Goal: Information Seeking & Learning: Find specific fact

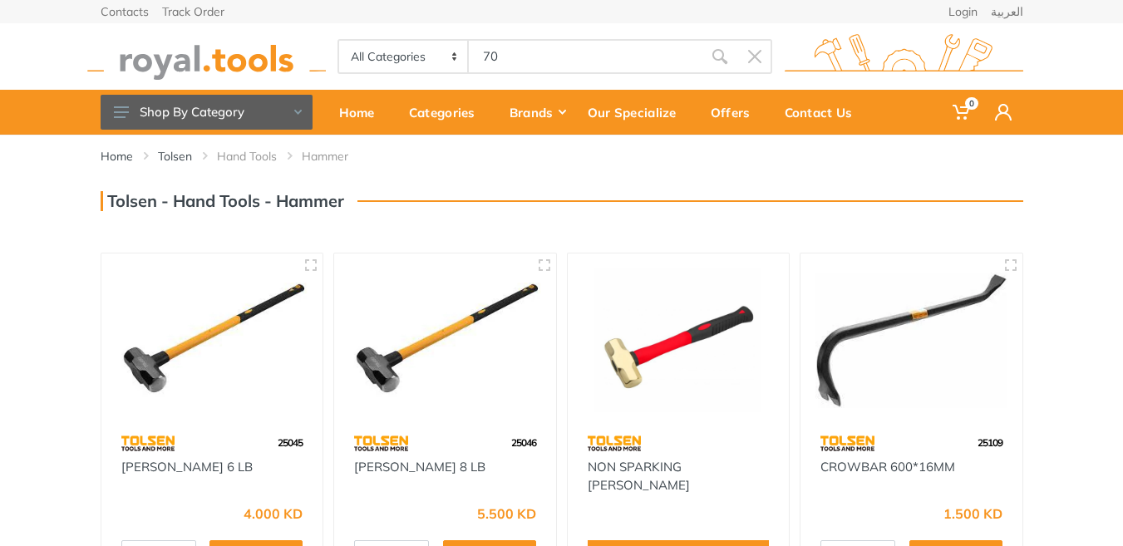
type input "706"
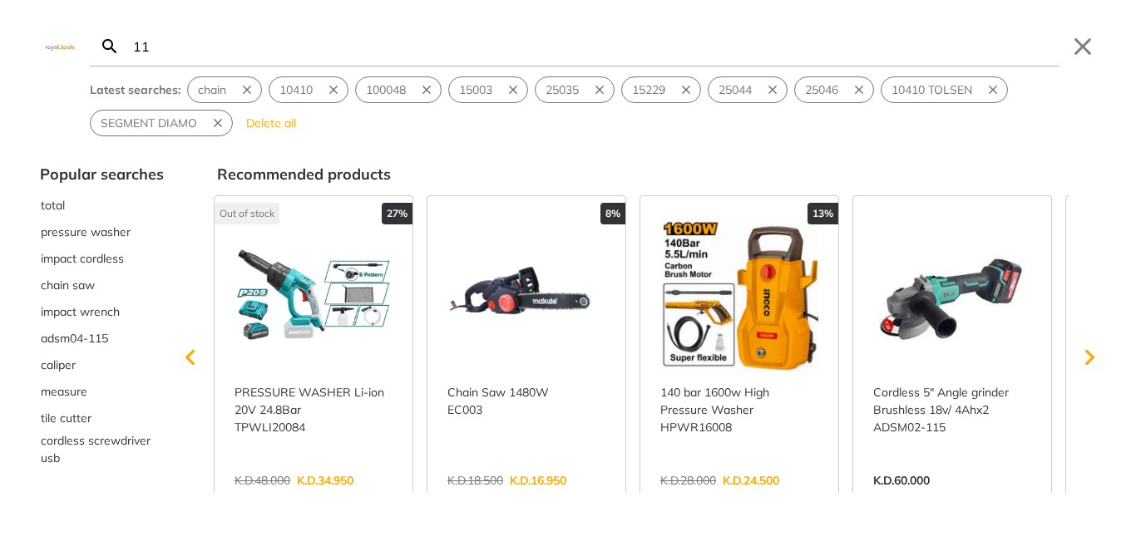
type input "11"
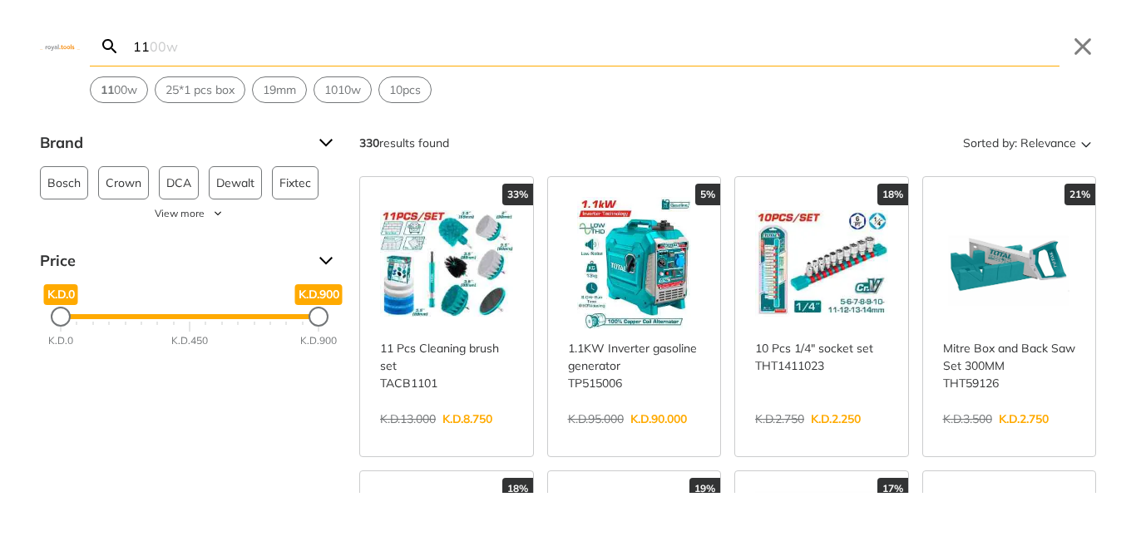
drag, startPoint x: 236, startPoint y: 50, endPoint x: 83, endPoint y: 49, distance: 153.0
click at [83, 49] on div "Search 11 1100w Submit Close 11 00w 25*1 pcs box 19mm 1010w 10pcs" at bounding box center [568, 51] width 1136 height 103
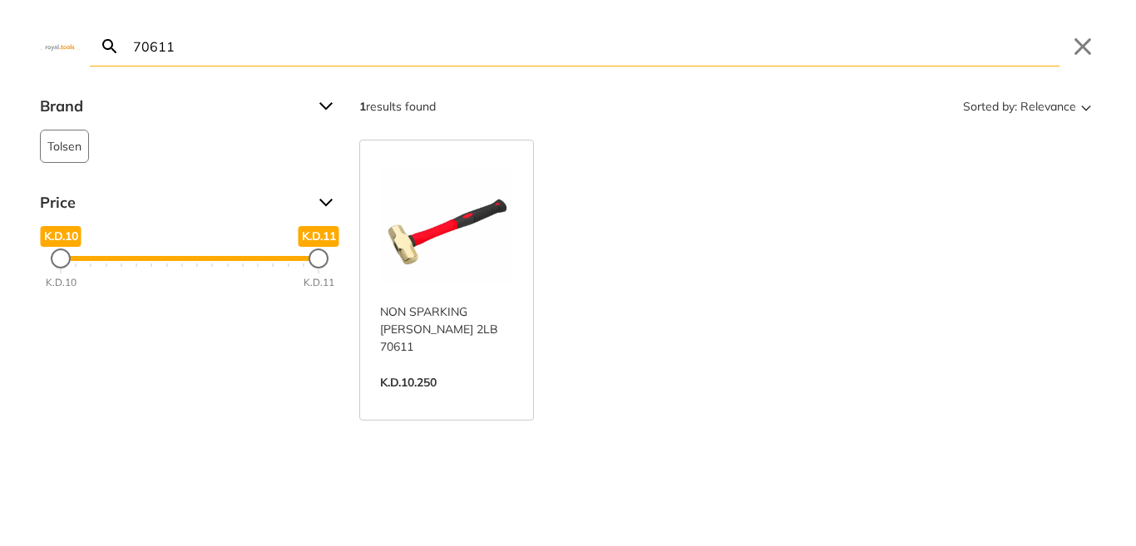
click at [376, 535] on div at bounding box center [568, 533] width 1136 height 27
drag, startPoint x: 191, startPoint y: 44, endPoint x: 50, endPoint y: 42, distance: 141.3
click at [49, 42] on div "Search 70611 Submit Close" at bounding box center [568, 33] width 1136 height 67
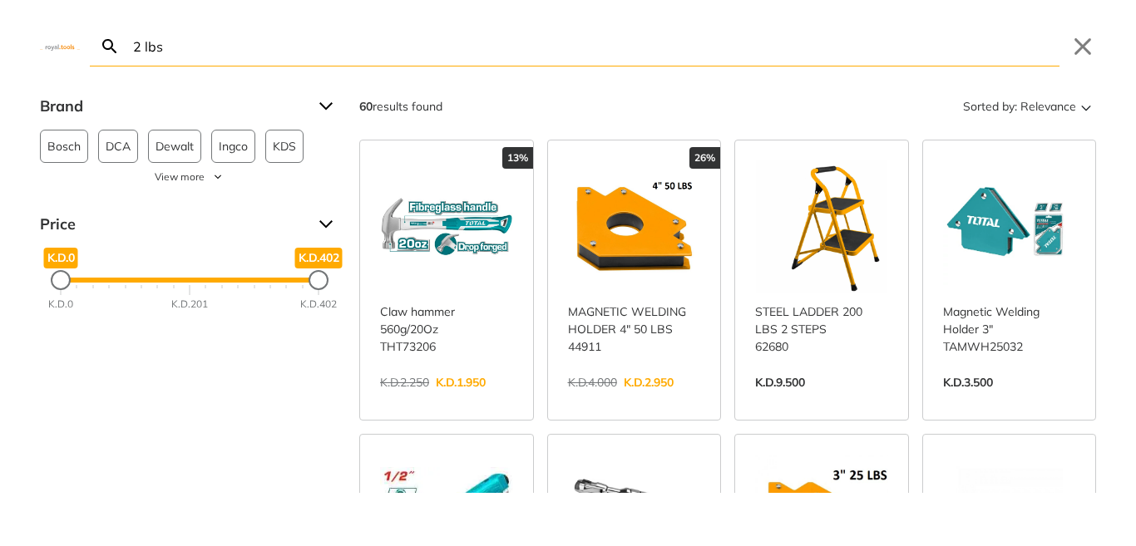
drag, startPoint x: 230, startPoint y: 54, endPoint x: 126, endPoint y: 49, distance: 104.9
click at [126, 49] on form "Search 2 lbs Submit" at bounding box center [574, 47] width 969 height 40
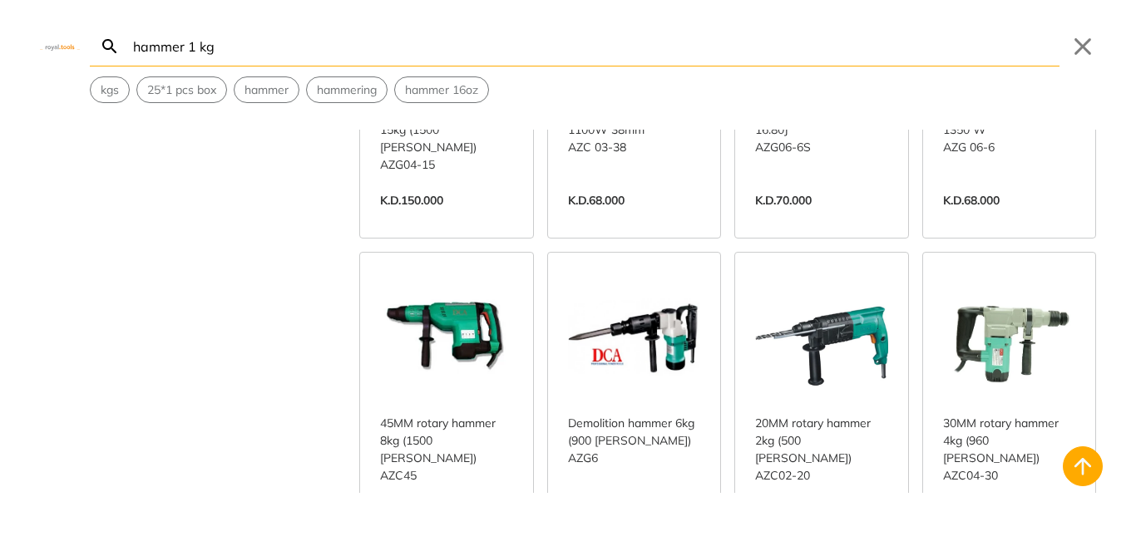
scroll to position [1294, 0]
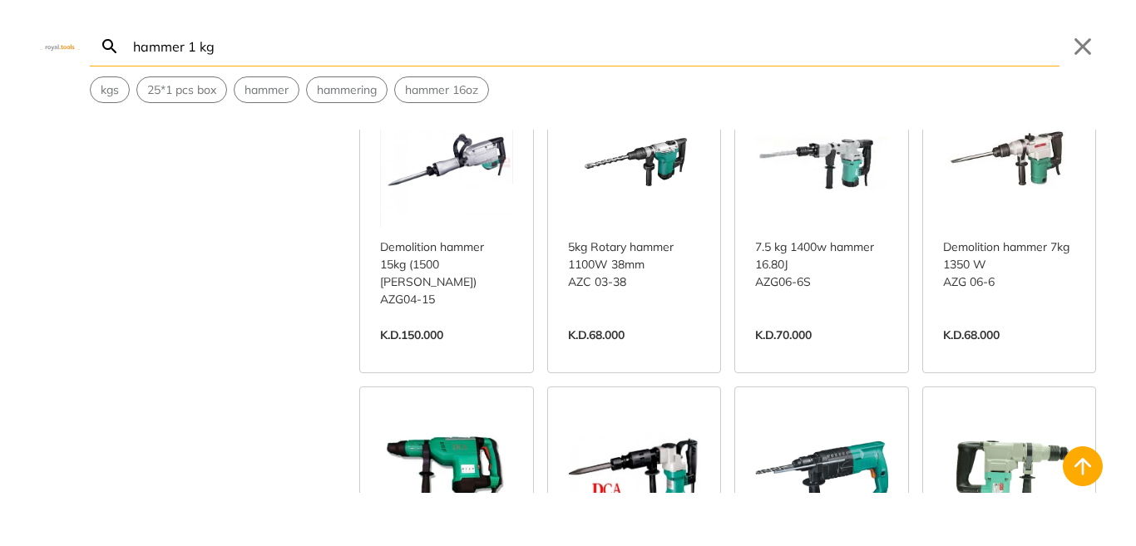
drag, startPoint x: 198, startPoint y: 47, endPoint x: 0, endPoint y: 44, distance: 197.9
click at [3, 48] on div "Search hammer 1 kg Submit Close kgs 25*1 pcs box hammer [GEOGRAPHIC_DATA] hamme…" at bounding box center [568, 51] width 1136 height 103
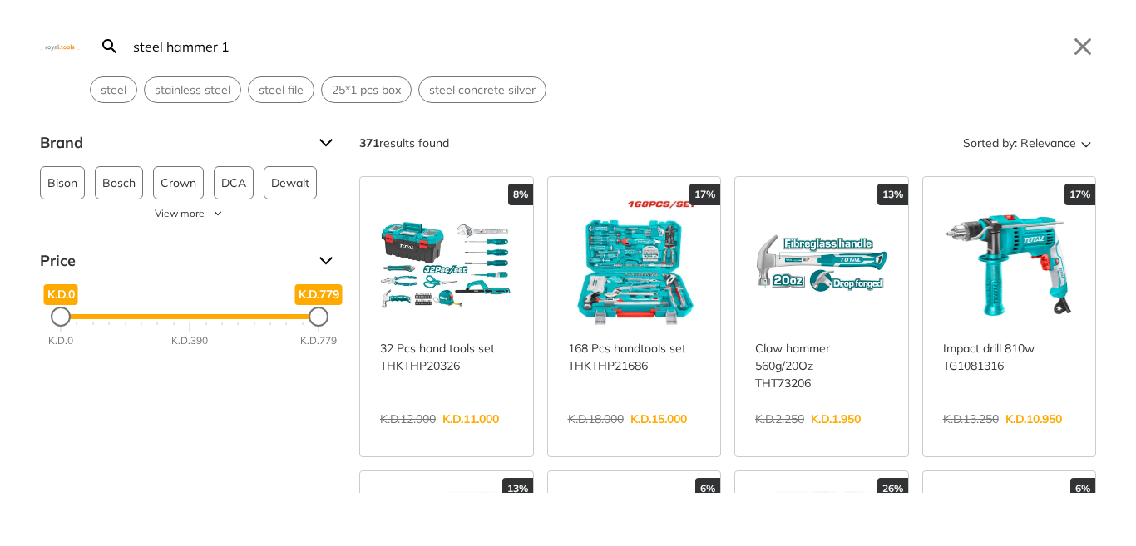
click at [261, 50] on input "steel hammer 1" at bounding box center [594, 46] width 929 height 39
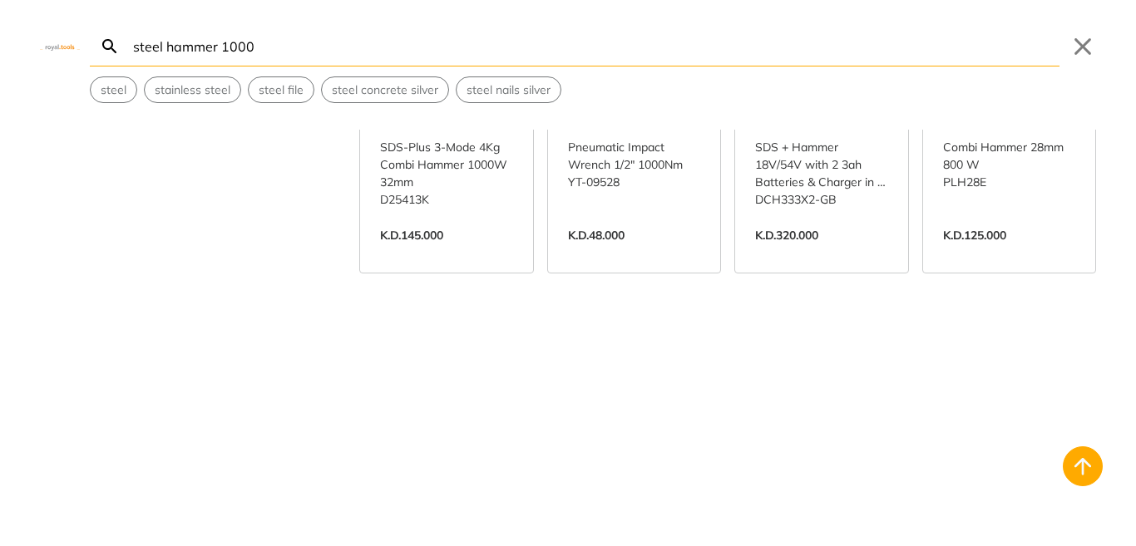
scroll to position [830, 0]
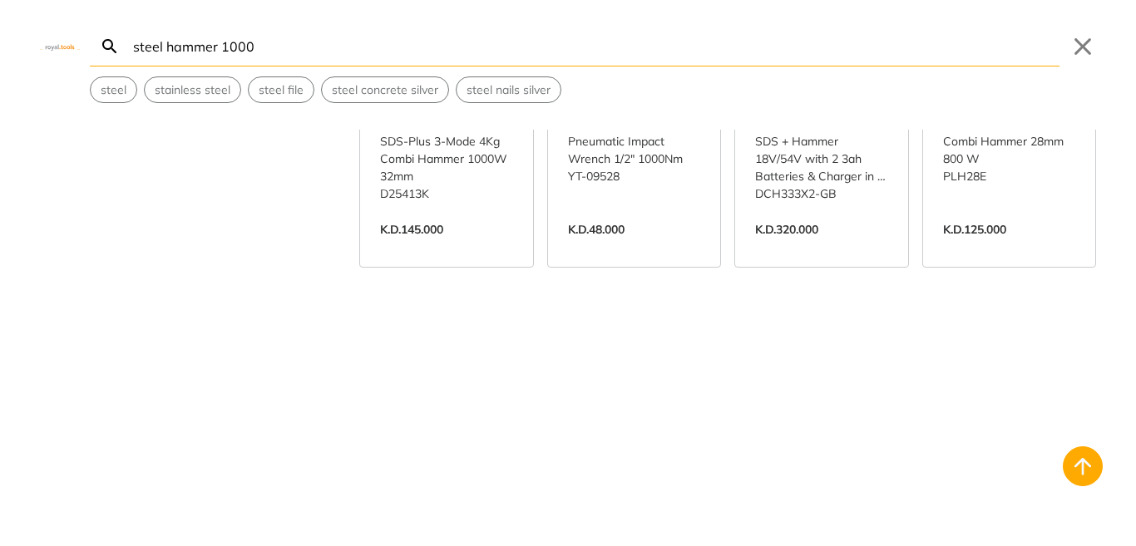
drag, startPoint x: 290, startPoint y: 47, endPoint x: 67, endPoint y: 47, distance: 222.8
click at [68, 47] on div "Search steel hammer 1000 Submit Close steel stainless steel steel file steel co…" at bounding box center [568, 51] width 1136 height 103
paste input "Set of chisel, Tolsen#25384"
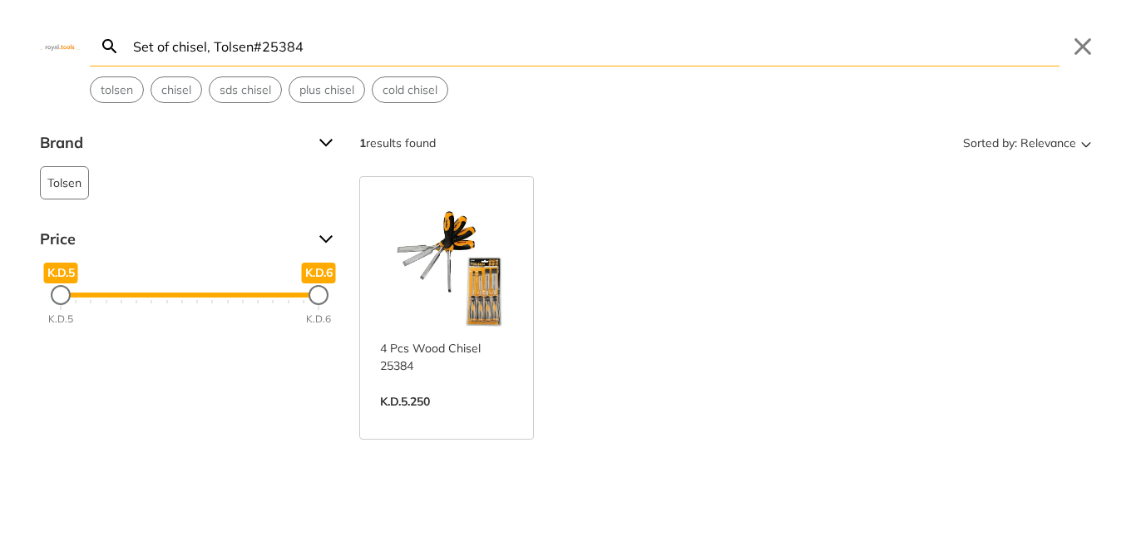
type input "Set of chisel, Tolsen#25384"
click at [461, 419] on link "View more →" at bounding box center [446, 419] width 133 height 0
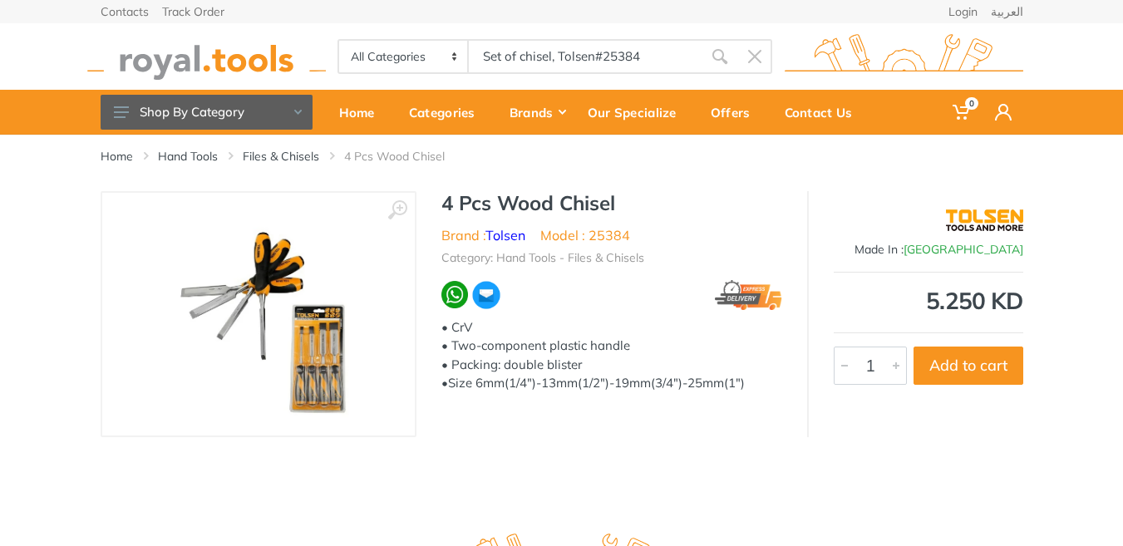
drag, startPoint x: 238, startPoint y: 282, endPoint x: 323, endPoint y: 344, distance: 105.2
click at [323, 344] on img at bounding box center [258, 313] width 196 height 209
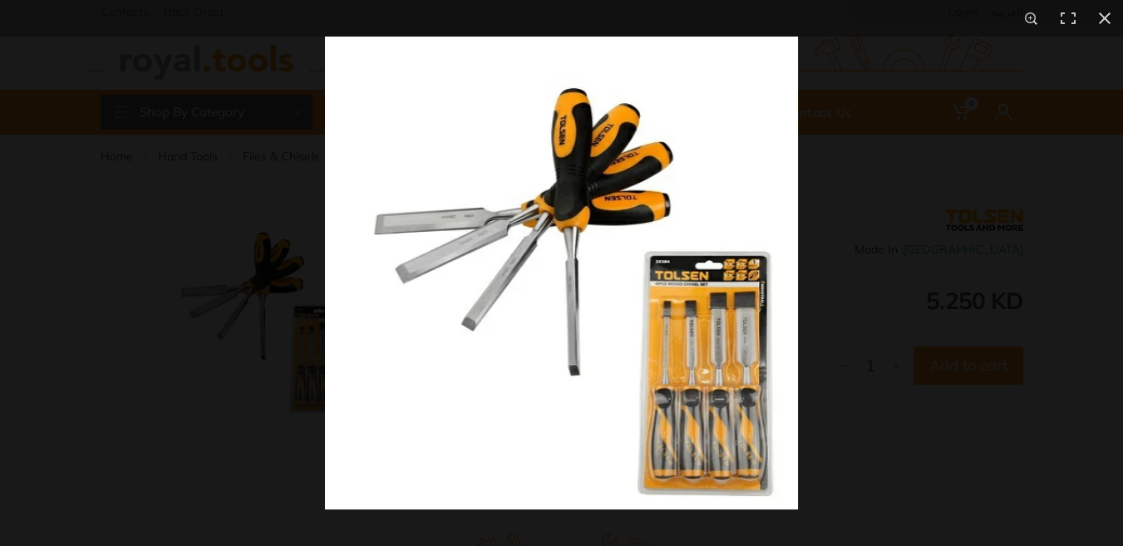
click at [325, 327] on img at bounding box center [561, 273] width 473 height 473
click at [189, 235] on div at bounding box center [561, 273] width 1123 height 546
